Goal: Check status: Check status

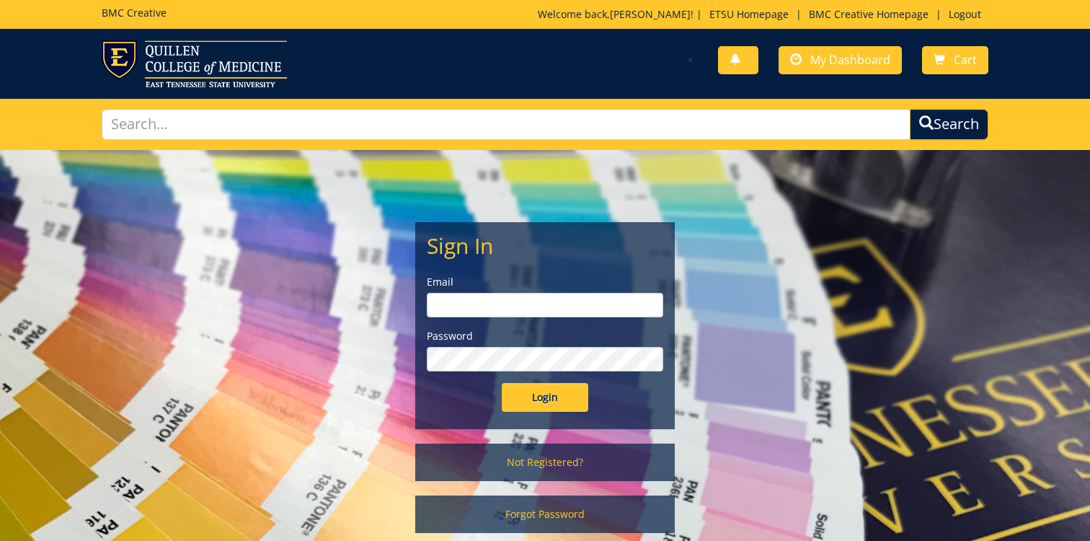
click at [564, 313] on input "email" at bounding box center [545, 305] width 236 height 25
type input "[EMAIL_ADDRESS][DOMAIN_NAME]"
click at [502, 383] on input "Login" at bounding box center [545, 397] width 86 height 29
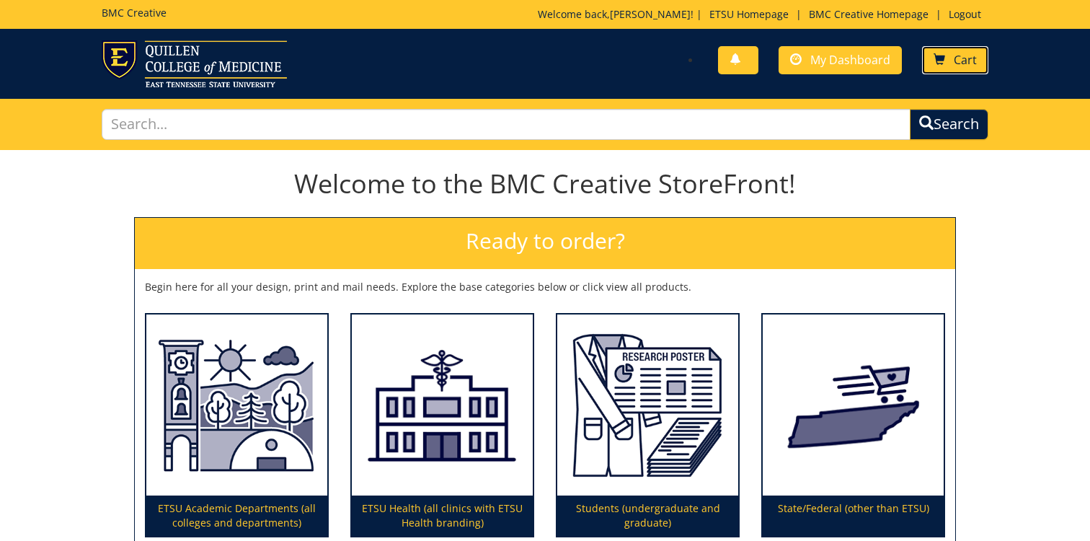
click at [958, 46] on link "Cart" at bounding box center [955, 60] width 66 height 28
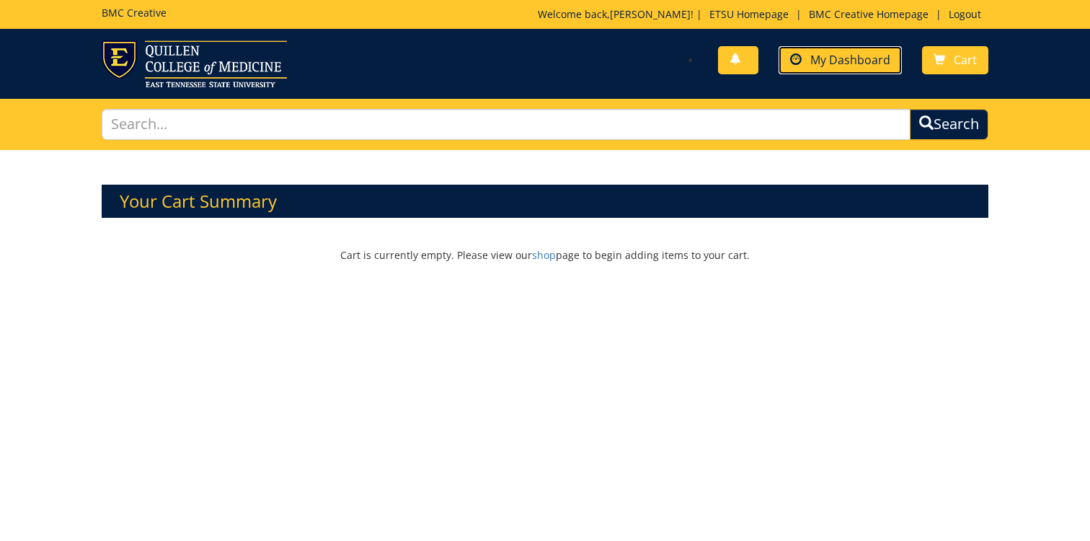
click at [848, 61] on span "My Dashboard" at bounding box center [850, 60] width 80 height 16
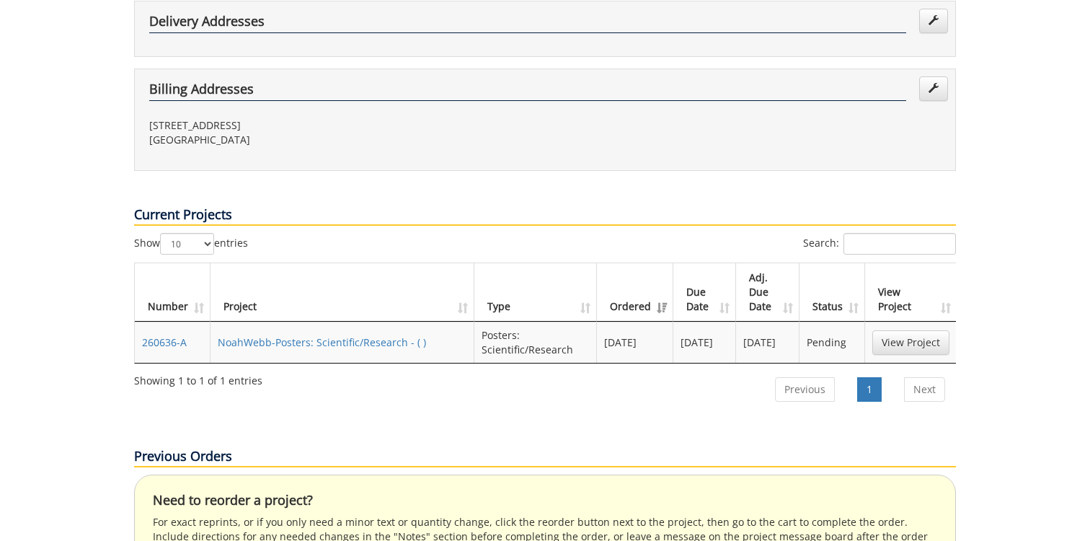
scroll to position [474, 0]
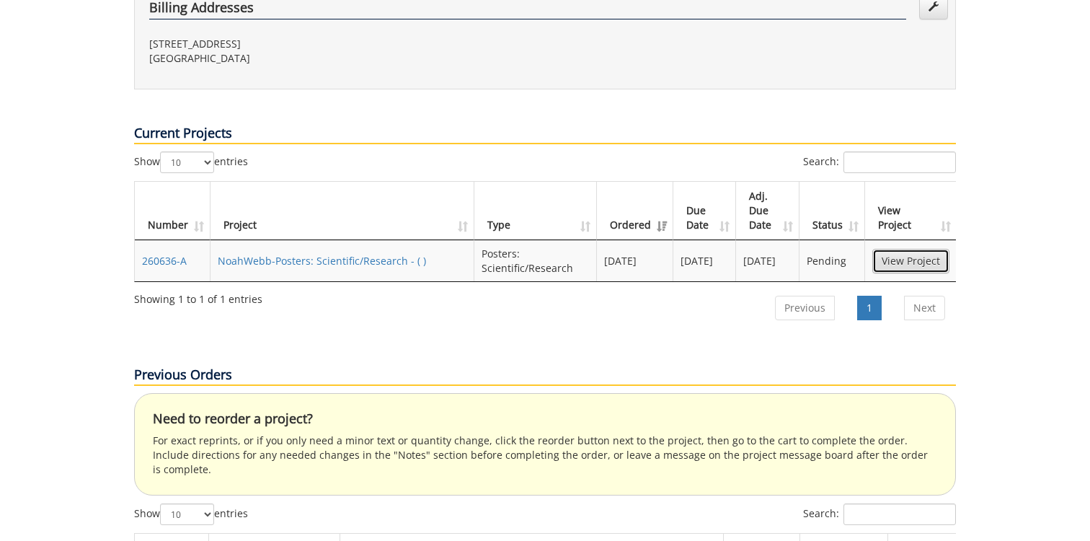
click at [892, 249] on link "View Project" at bounding box center [910, 261] width 77 height 25
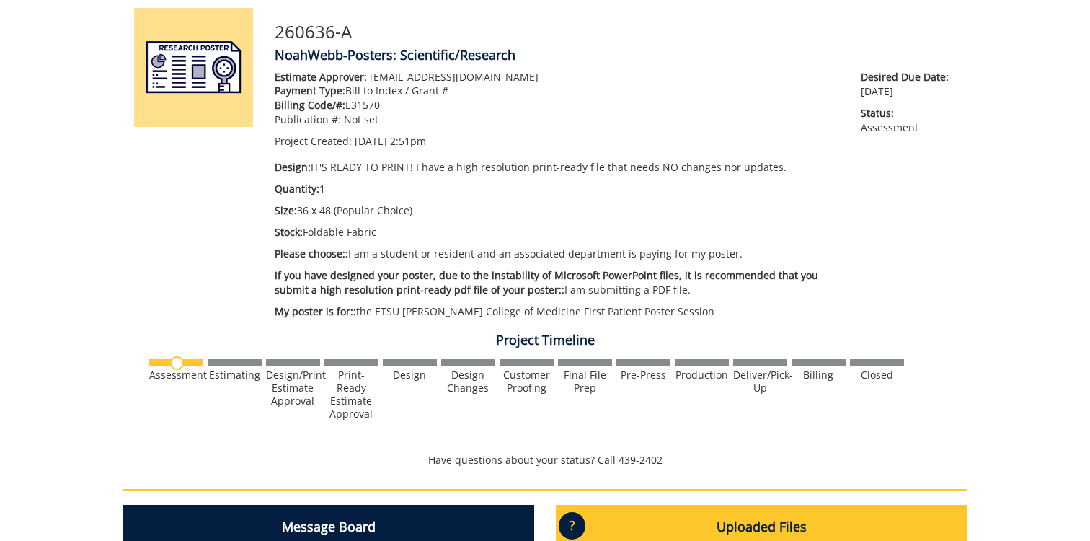
scroll to position [141, 0]
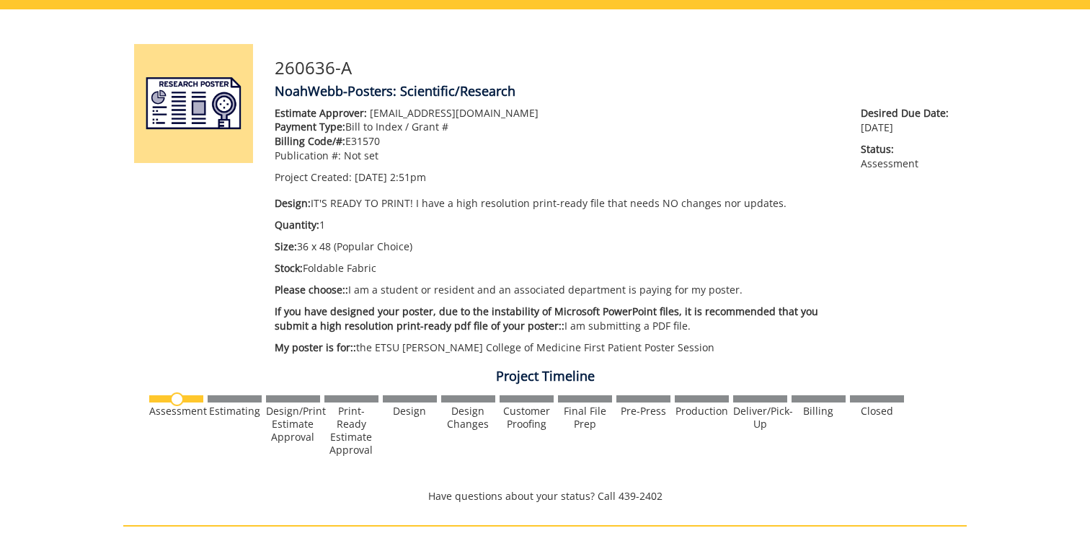
click at [238, 396] on div at bounding box center [235, 398] width 54 height 7
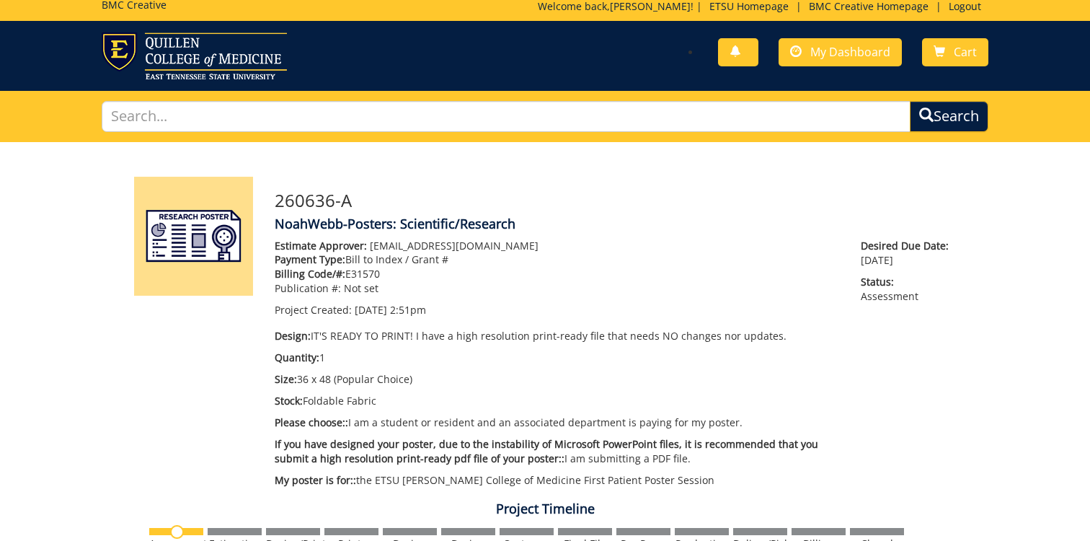
scroll to position [0, 0]
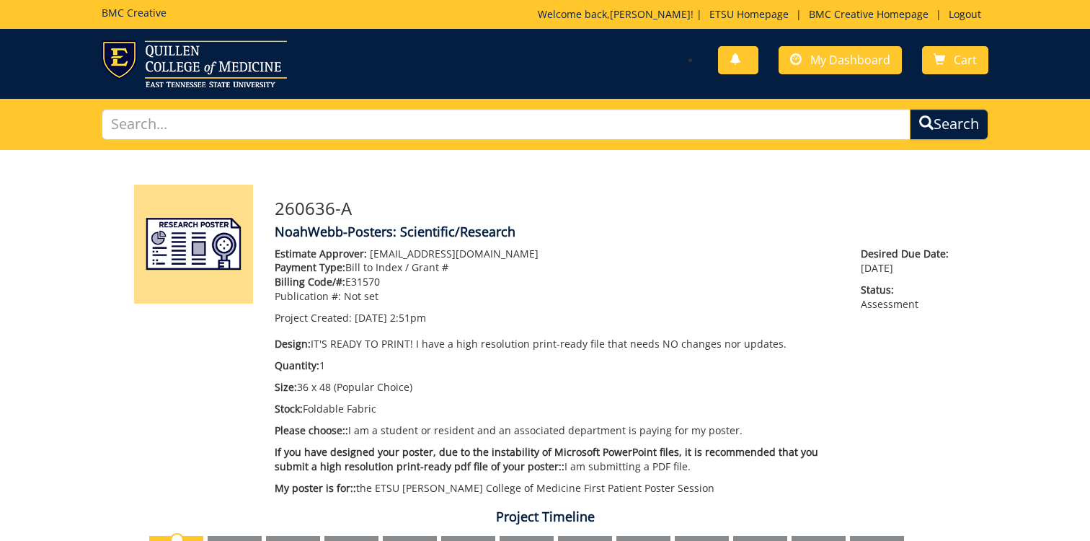
click at [219, 208] on img at bounding box center [193, 244] width 119 height 119
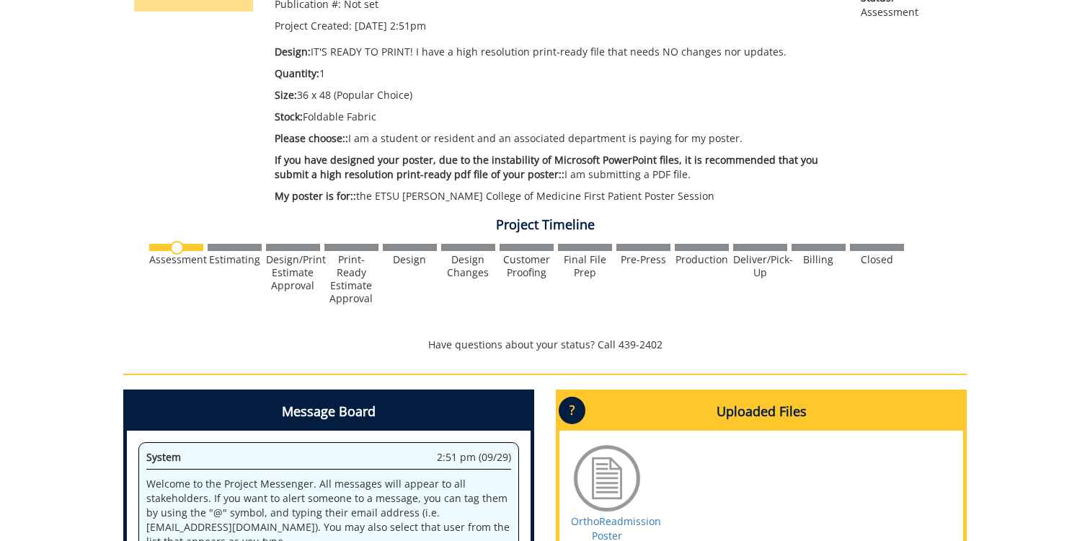
scroll to position [285, 0]
